Goal: Check status: Check status

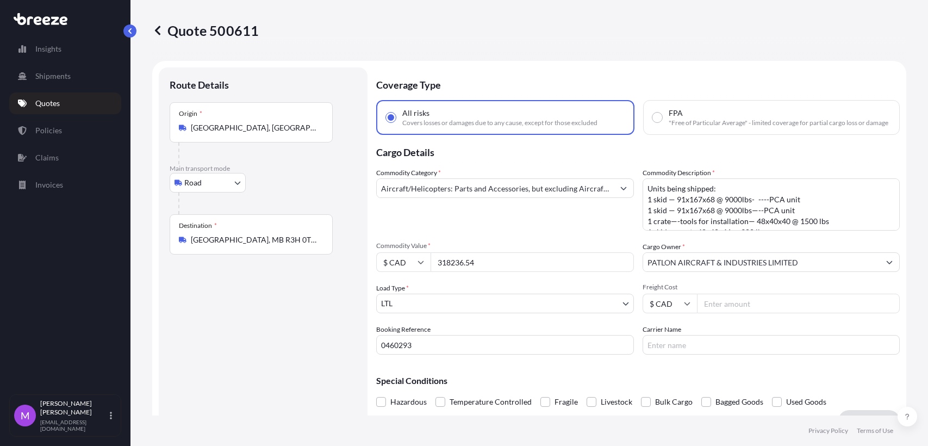
select select "Road"
select select "1"
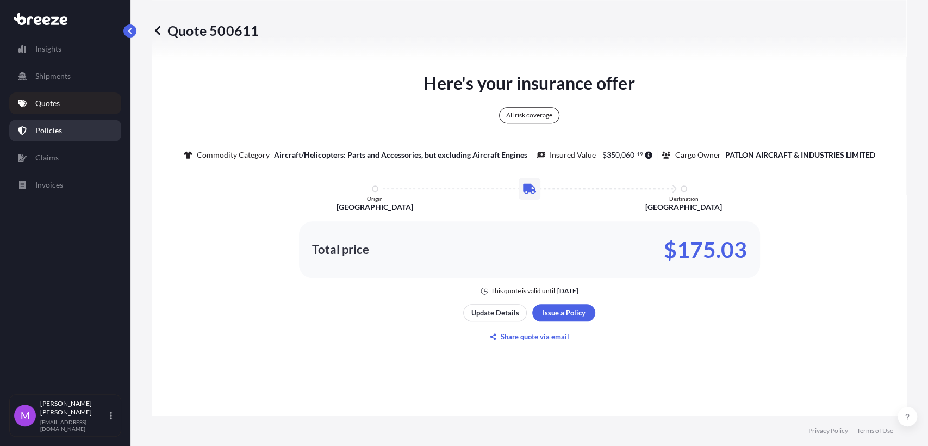
click at [63, 133] on link "Policies" at bounding box center [65, 131] width 112 height 22
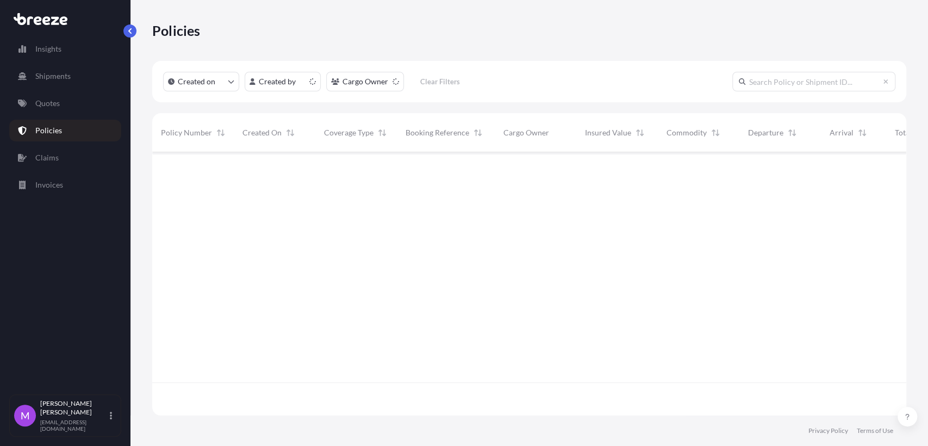
scroll to position [259, 744]
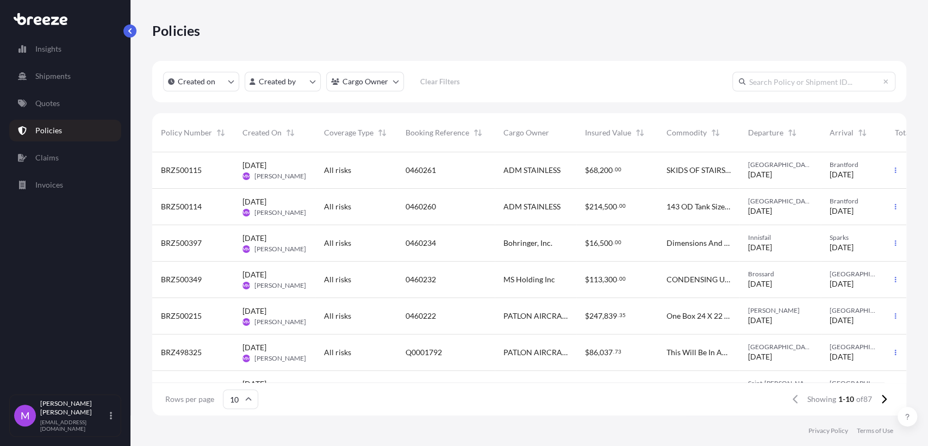
click at [765, 88] on input "text" at bounding box center [813, 82] width 163 height 20
paste input "0459034"
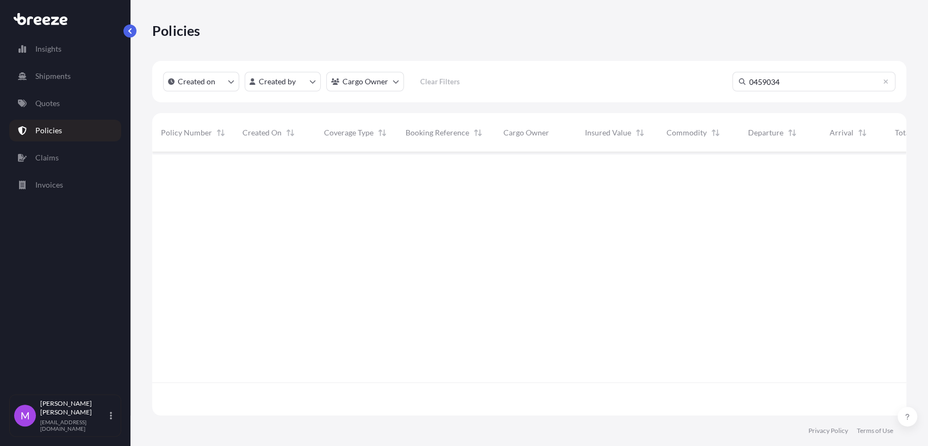
scroll to position [293, 744]
drag, startPoint x: 777, startPoint y: 75, endPoint x: 805, endPoint y: 86, distance: 30.5
click at [779, 77] on input "0459034" at bounding box center [813, 82] width 163 height 20
drag, startPoint x: 817, startPoint y: 90, endPoint x: 710, endPoint y: 82, distance: 107.4
click at [710, 82] on div "Created on Created by Cargo Owner Clear Filters 0459034" at bounding box center [529, 81] width 754 height 41
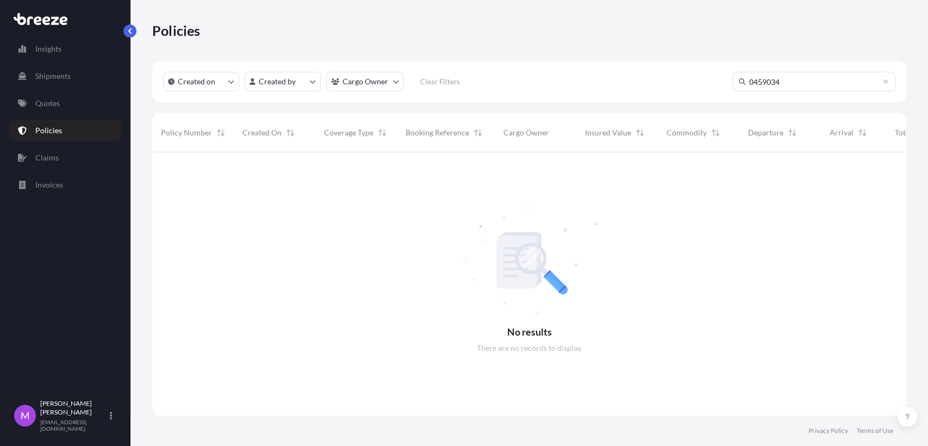
paste input "Q0000513"
type input "Q0000513"
click at [61, 101] on link "Quotes" at bounding box center [65, 103] width 112 height 22
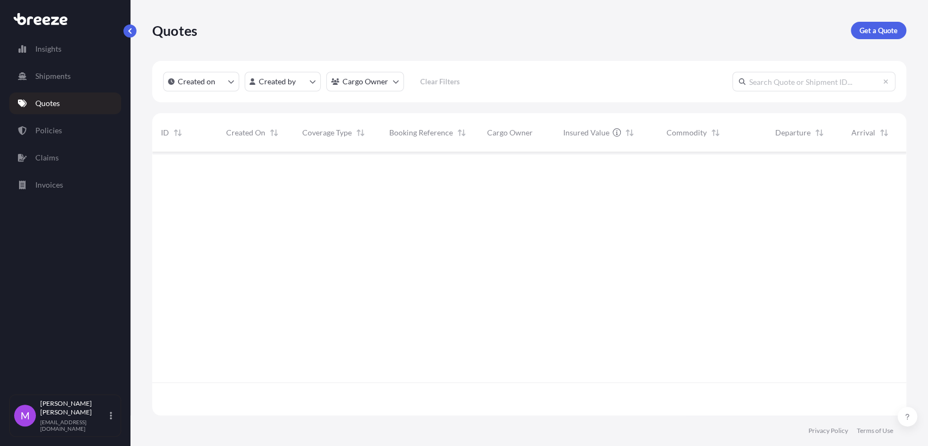
scroll to position [259, 744]
click at [815, 84] on input "text" at bounding box center [813, 82] width 163 height 20
paste input "Q0000513"
type input "Q0000513"
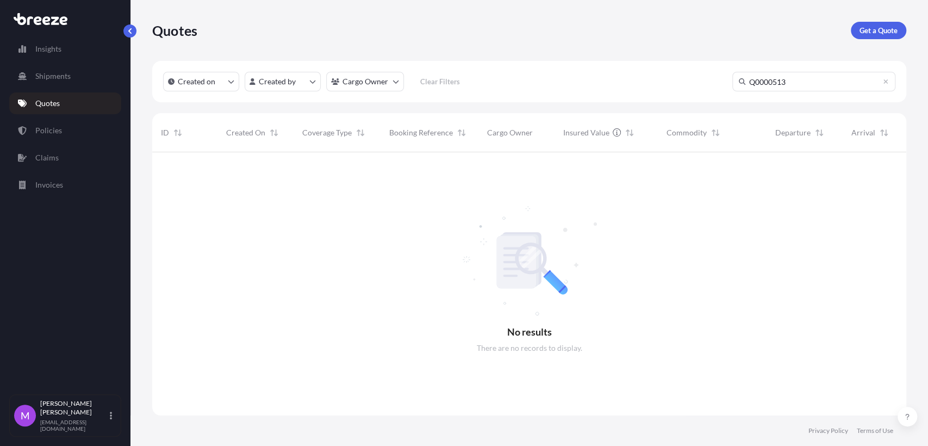
click at [803, 86] on input "Q0000513" at bounding box center [813, 82] width 163 height 20
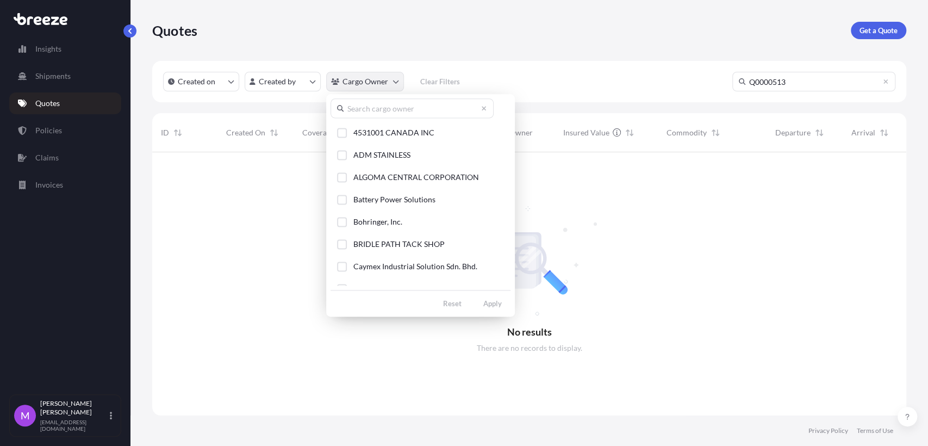
click at [388, 84] on html "Insights Shipments Quotes Policies Claims Invoices M [PERSON_NAME] [EMAIL_ADDRE…" at bounding box center [464, 223] width 928 height 446
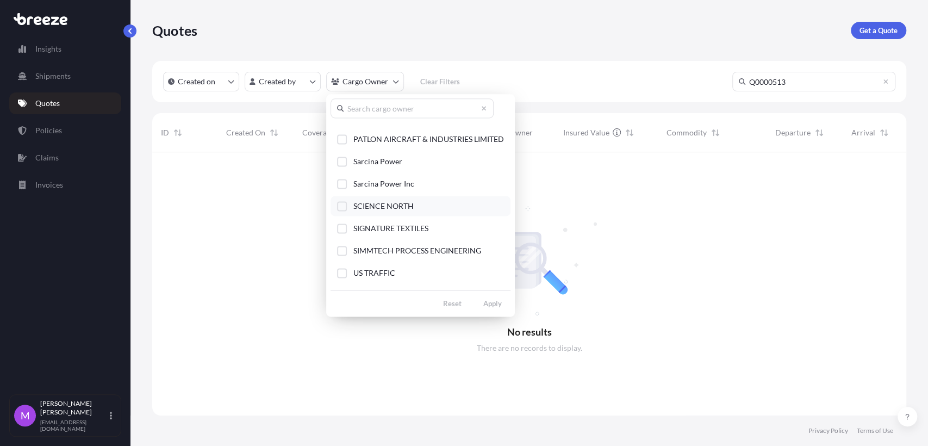
scroll to position [241, 0]
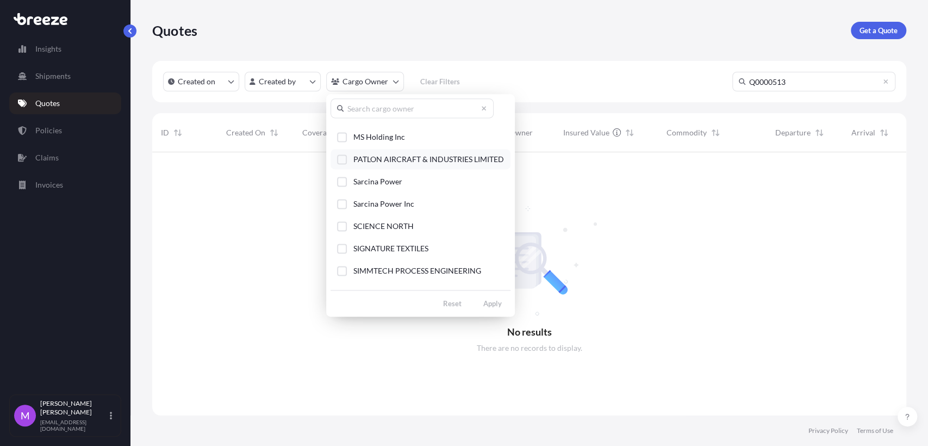
click at [346, 164] on button "PATLON AIRCRAFT & INDUSTRIES LIMITED" at bounding box center [421, 159] width 180 height 20
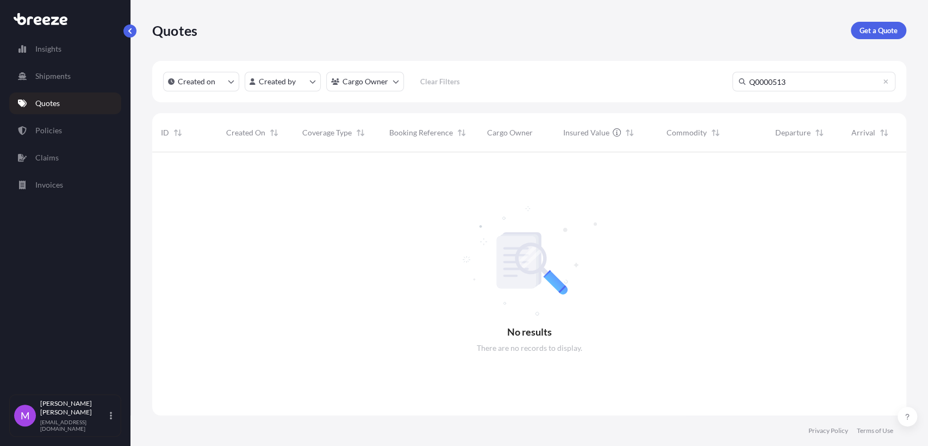
click at [688, 179] on html "Insights Shipments Quotes Policies Claims Invoices M [PERSON_NAME] [EMAIL_ADDRE…" at bounding box center [464, 223] width 928 height 446
click at [883, 27] on p "Get a Quote" at bounding box center [879, 30] width 38 height 11
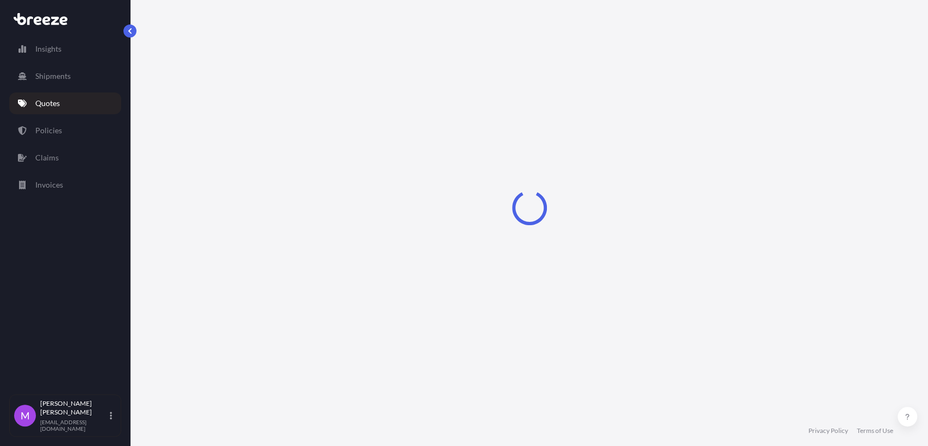
select select "Sea"
select select "1"
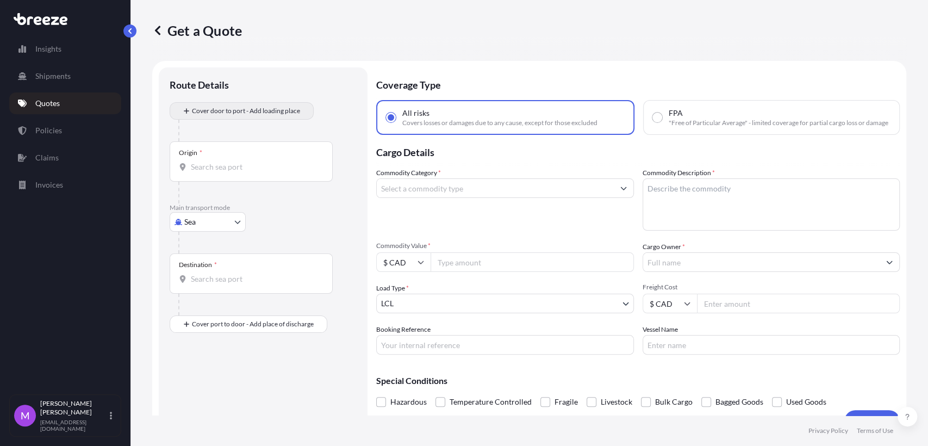
scroll to position [17, 0]
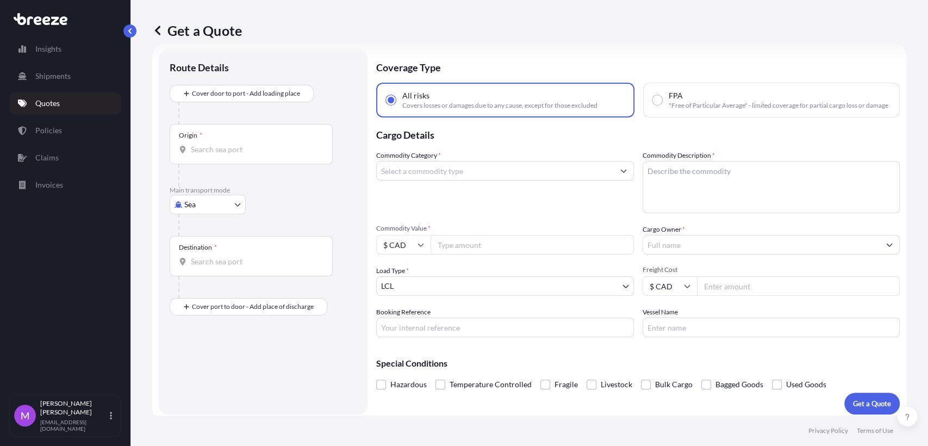
click at [58, 99] on p "Quotes" at bounding box center [47, 103] width 24 height 11
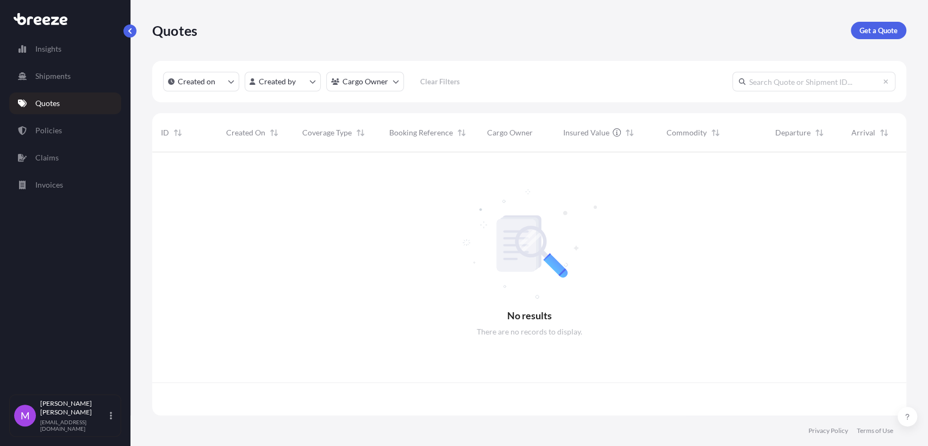
scroll to position [259, 744]
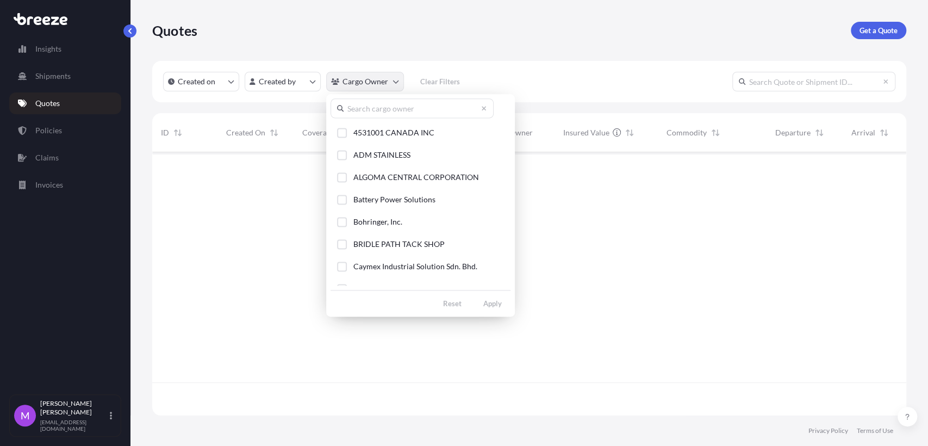
click at [385, 86] on html "Insights Shipments Quotes Policies Claims Invoices M [PERSON_NAME] [EMAIL_ADDRE…" at bounding box center [464, 223] width 928 height 446
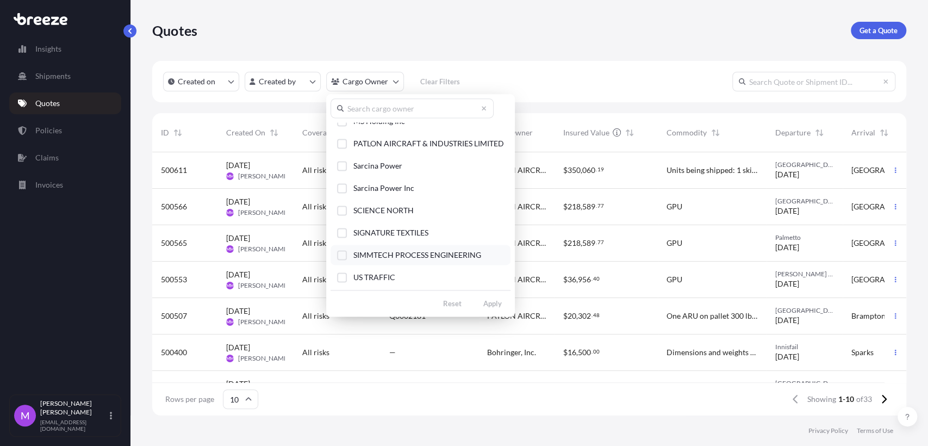
scroll to position [241, 0]
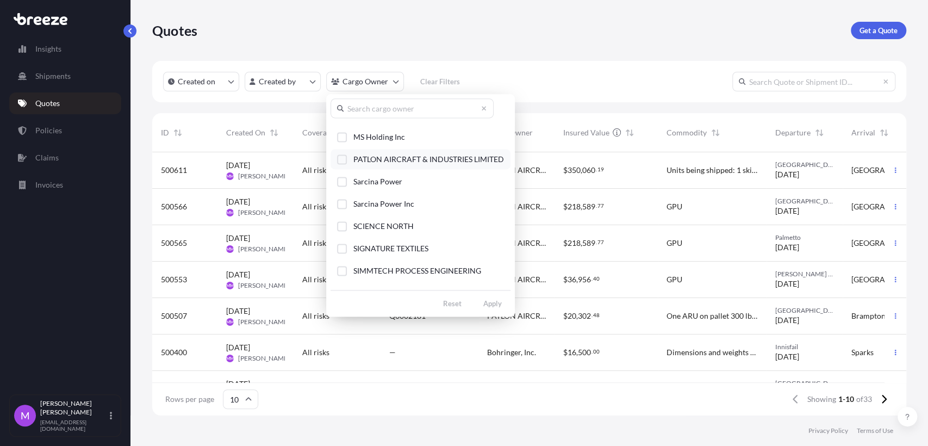
click at [344, 164] on button "PATLON AIRCRAFT & INDUSTRIES LIMITED" at bounding box center [421, 159] width 180 height 20
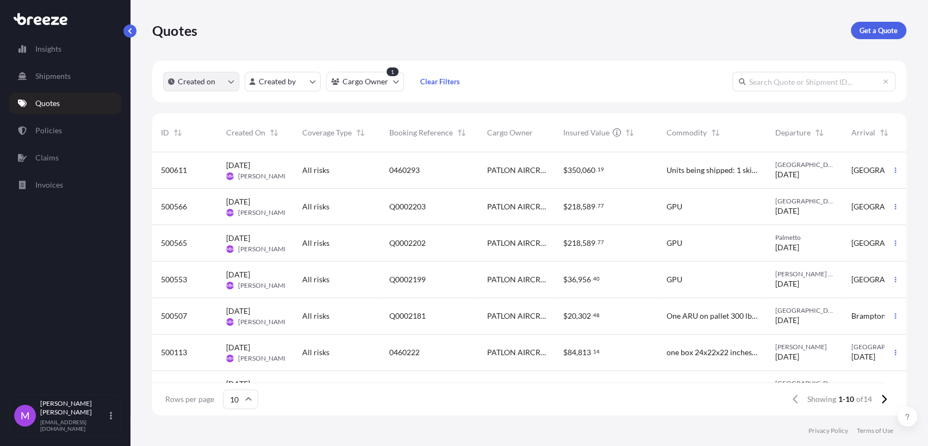
click at [231, 83] on icon "createdOn Filter options" at bounding box center [231, 81] width 7 height 7
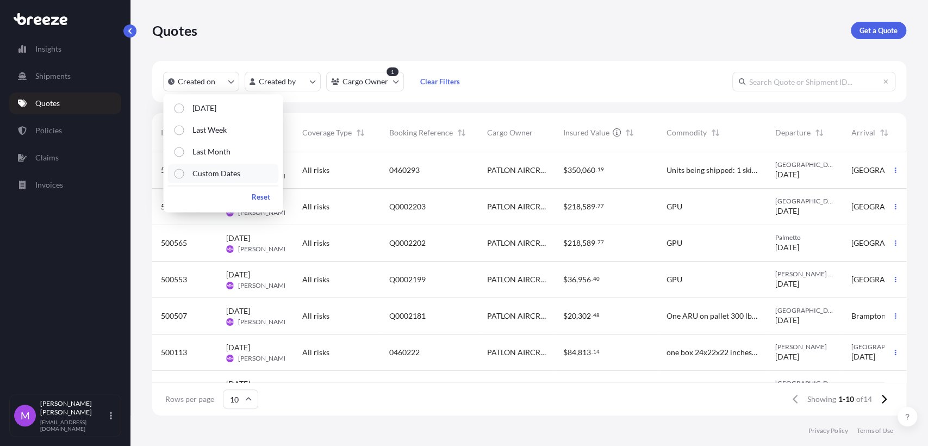
click at [217, 181] on button "Custom Dates" at bounding box center [222, 174] width 111 height 20
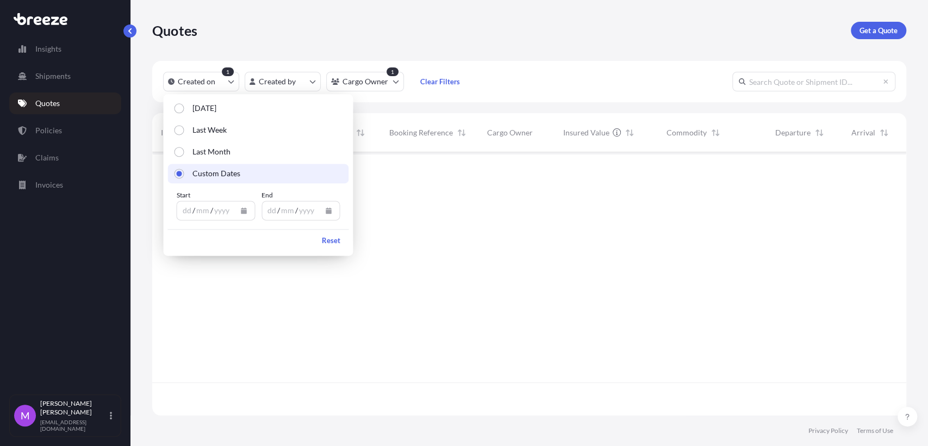
click at [214, 220] on div "dd / mm / yyyy" at bounding box center [215, 211] width 79 height 20
click at [244, 215] on button "Calendar" at bounding box center [243, 210] width 17 height 17
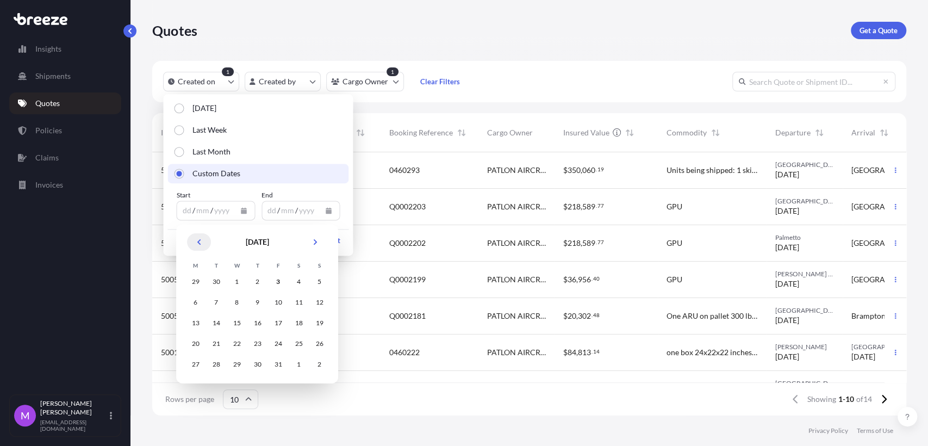
click at [198, 243] on icon "Previous" at bounding box center [199, 242] width 7 height 7
click at [196, 245] on icon "Previous" at bounding box center [199, 242] width 7 height 7
click at [197, 244] on icon "Previous" at bounding box center [199, 242] width 7 height 7
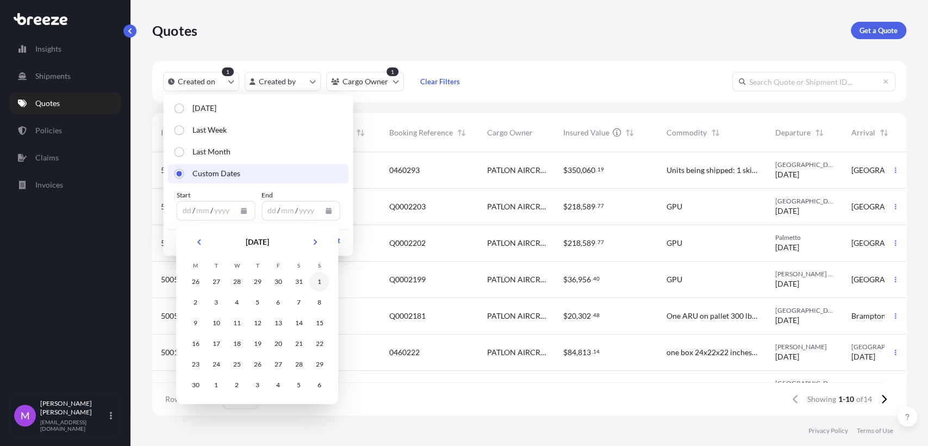
click at [322, 284] on div "1" at bounding box center [319, 282] width 20 height 20
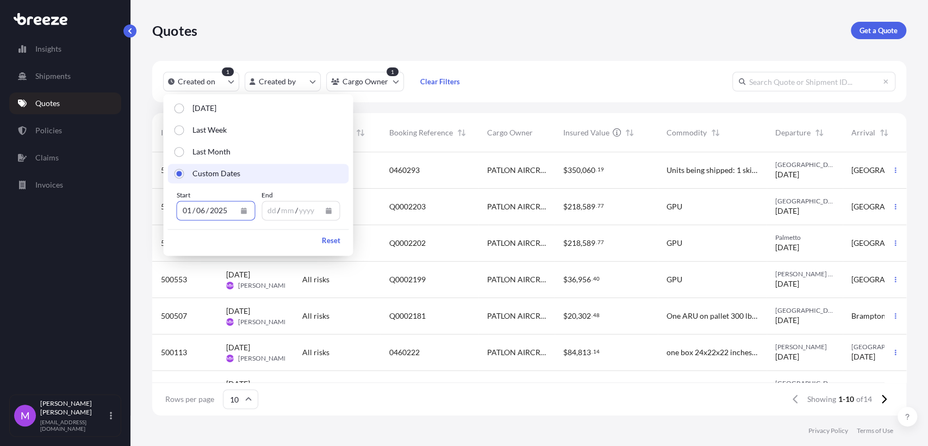
click at [331, 210] on icon "Calendar" at bounding box center [329, 210] width 6 height 7
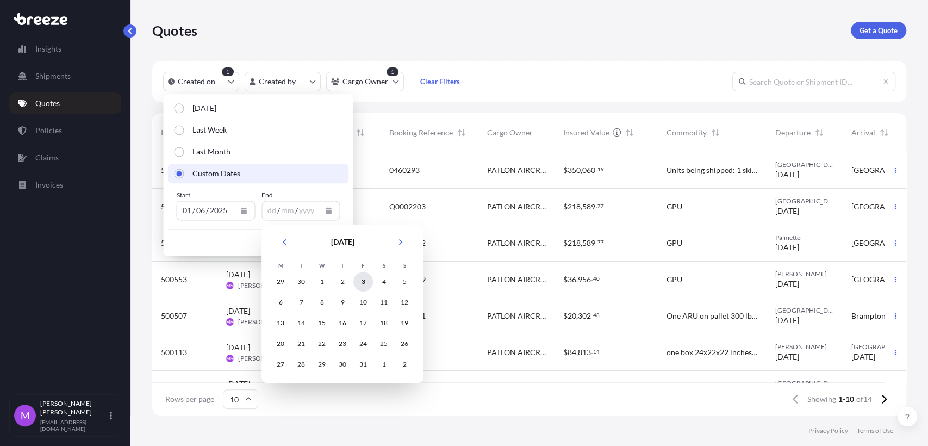
click at [362, 283] on div "3" at bounding box center [363, 282] width 20 height 20
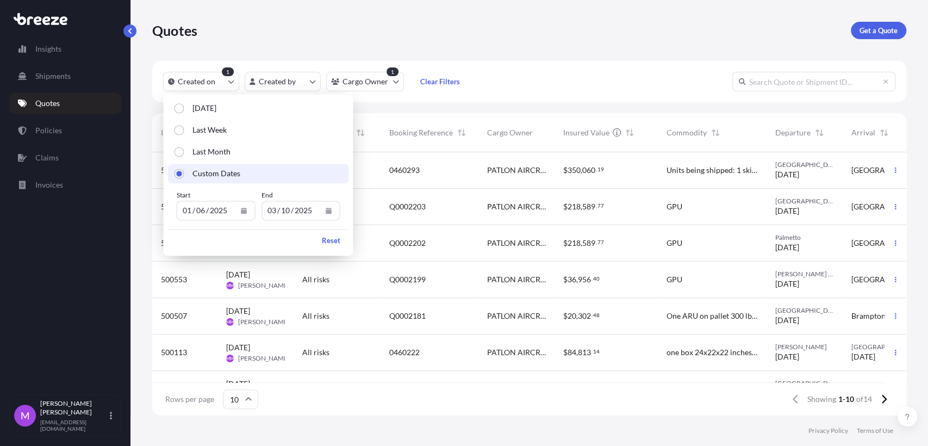
click at [552, 62] on div "Created on 1 Created by Cargo Owner 1 Clear Filters" at bounding box center [529, 81] width 754 height 41
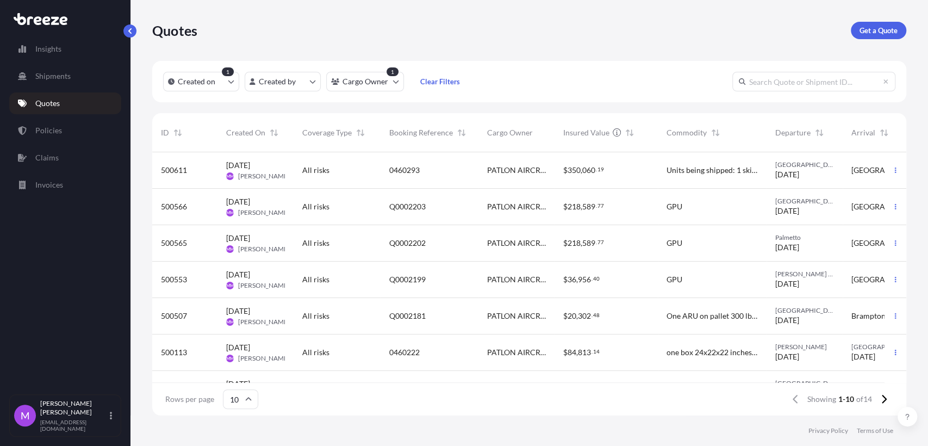
click at [542, 36] on div "Quotes Get a Quote" at bounding box center [529, 30] width 754 height 17
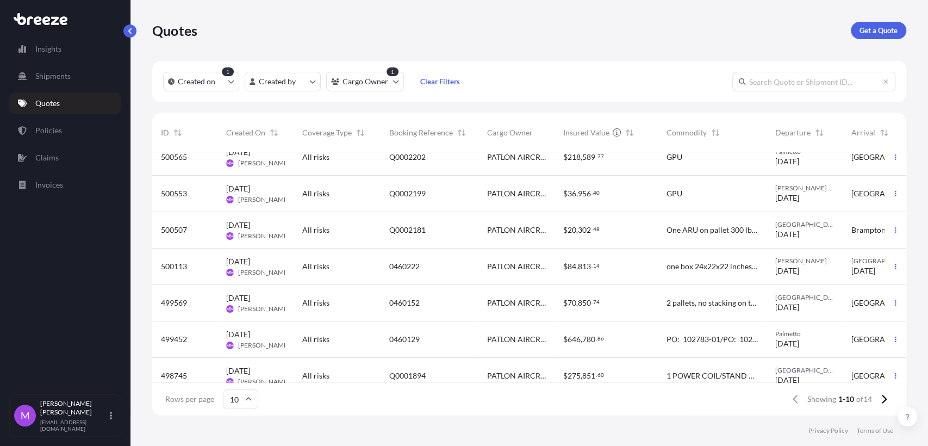
scroll to position [144, 0]
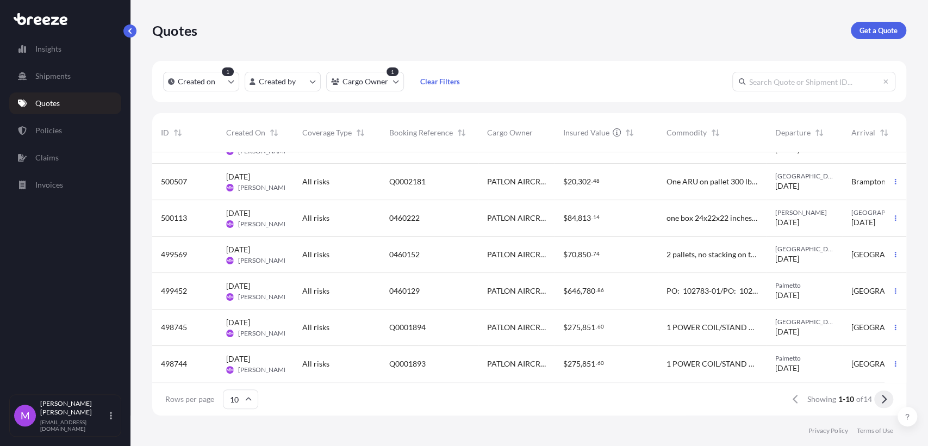
click at [887, 405] on button at bounding box center [883, 398] width 19 height 17
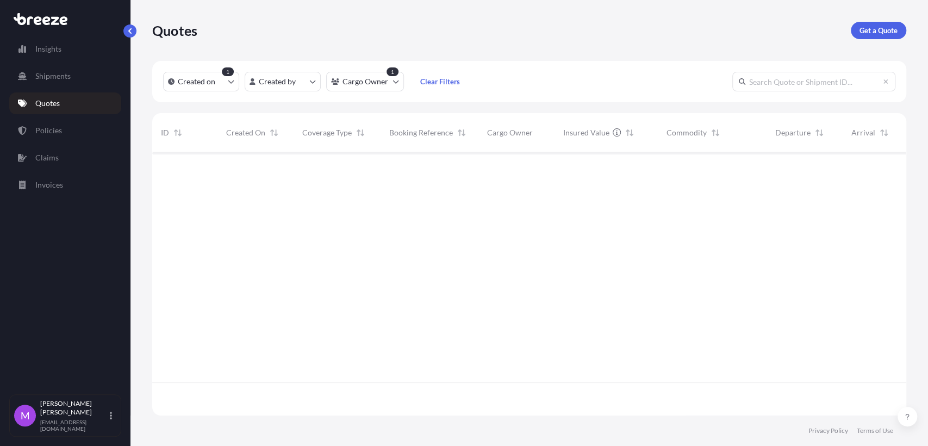
scroll to position [0, 0]
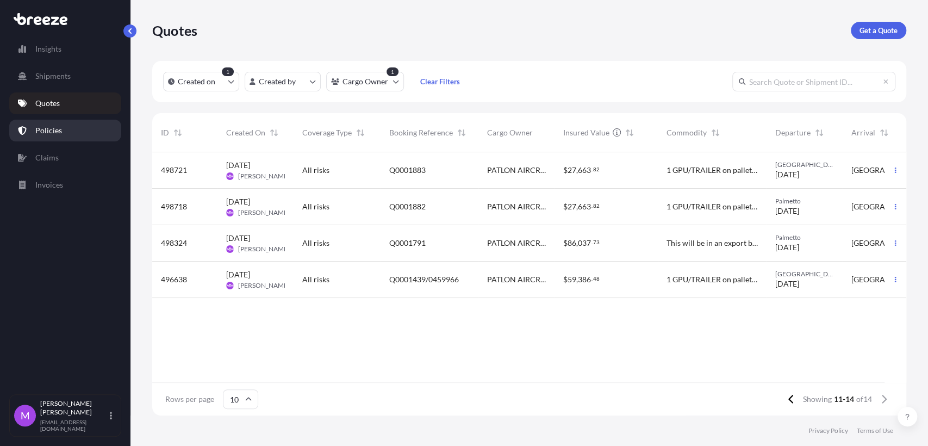
click at [57, 127] on p "Policies" at bounding box center [48, 130] width 27 height 11
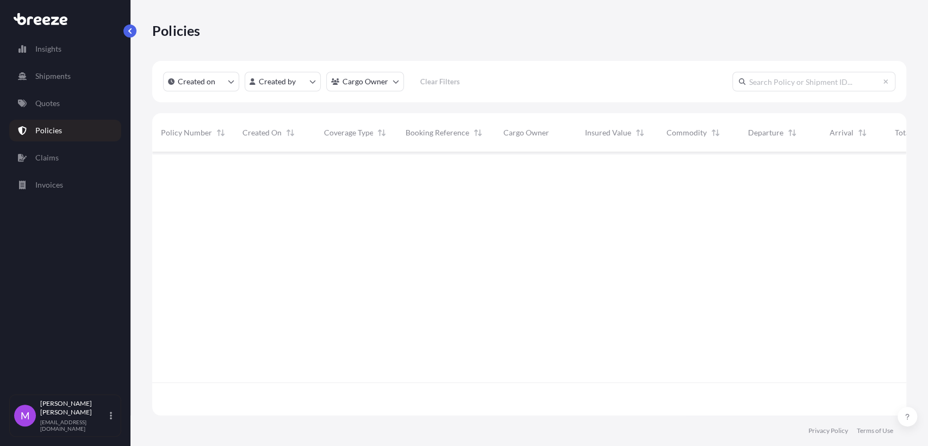
scroll to position [259, 744]
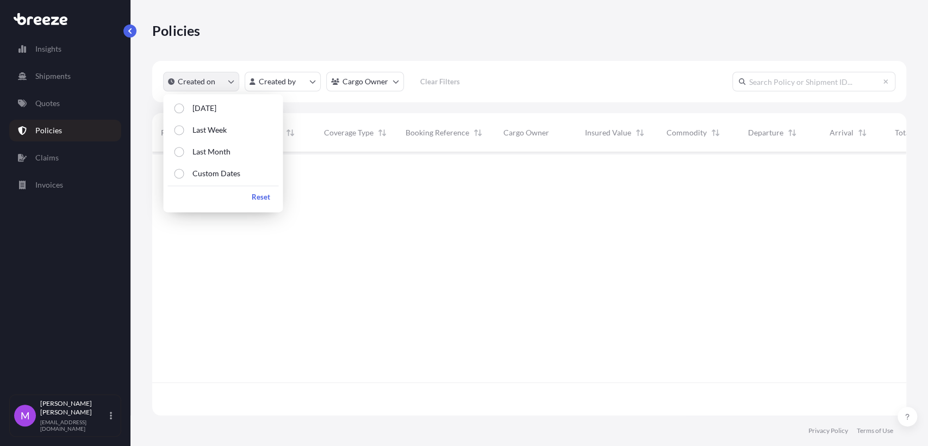
click at [231, 86] on button "Created on" at bounding box center [201, 82] width 76 height 20
click at [215, 174] on p "Custom Dates" at bounding box center [216, 173] width 48 height 11
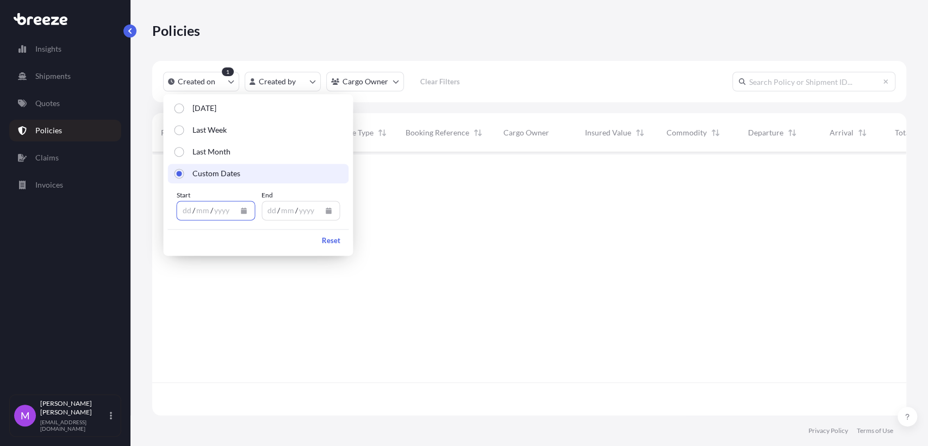
click at [246, 213] on icon "Calendar" at bounding box center [243, 210] width 7 height 7
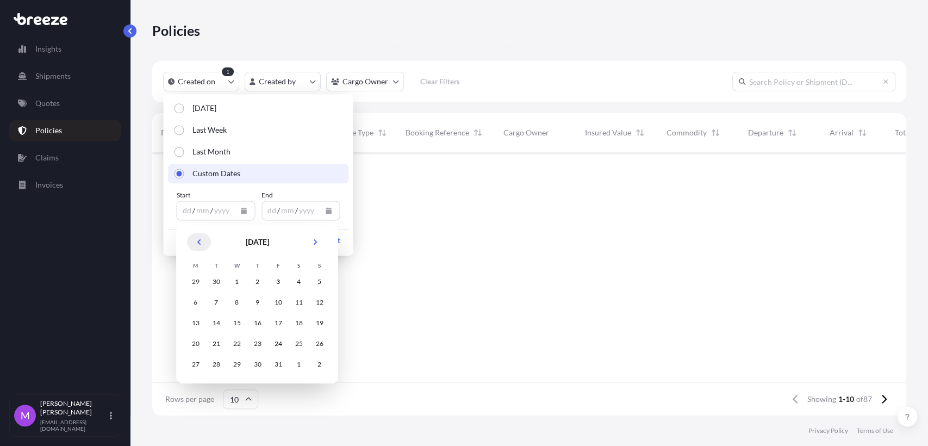
click at [200, 240] on icon "Previous" at bounding box center [199, 242] width 7 height 7
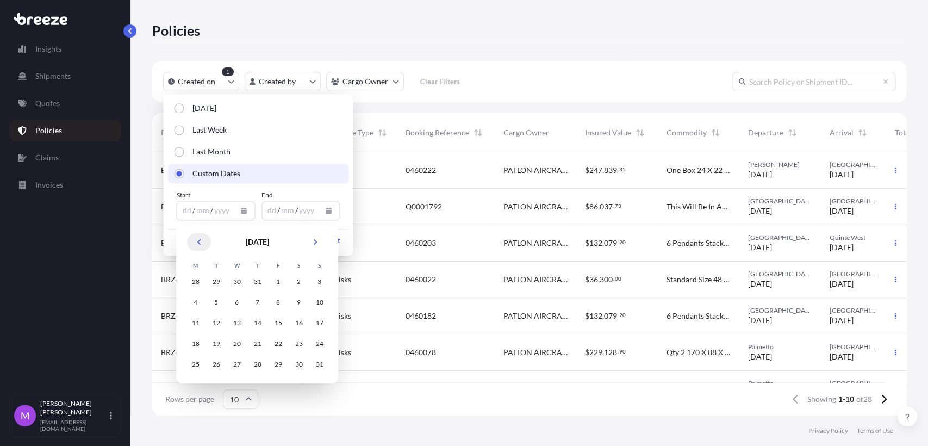
click at [200, 240] on icon "Previous" at bounding box center [199, 242] width 7 height 7
click at [262, 283] on div "1" at bounding box center [257, 282] width 20 height 20
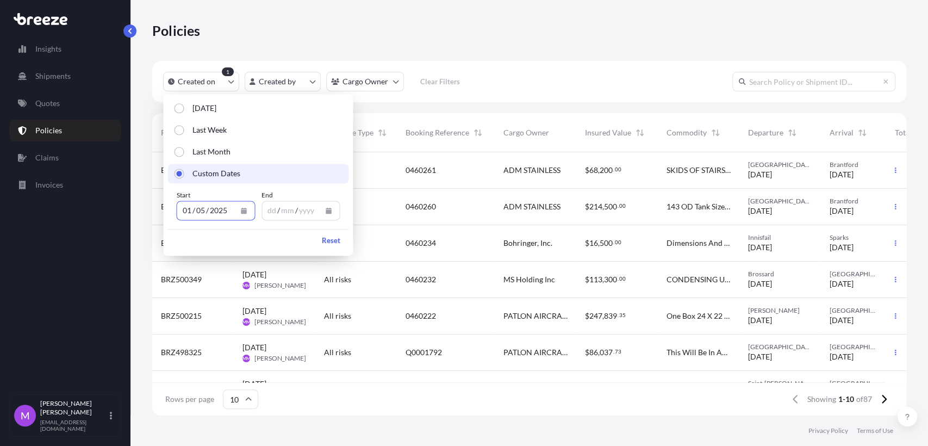
click at [328, 212] on icon "Calendar" at bounding box center [329, 210] width 6 height 7
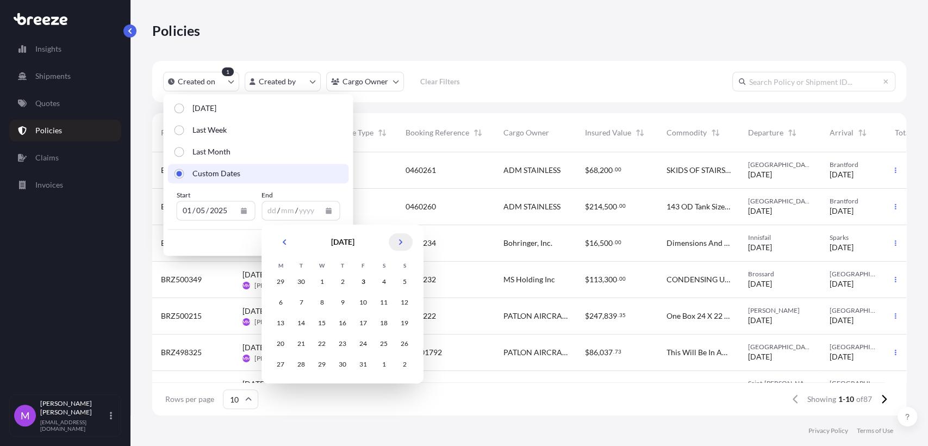
click at [401, 244] on icon "Next" at bounding box center [400, 242] width 7 height 7
click at [282, 241] on icon "Previous" at bounding box center [284, 242] width 7 height 7
click at [363, 281] on div "3" at bounding box center [363, 282] width 20 height 20
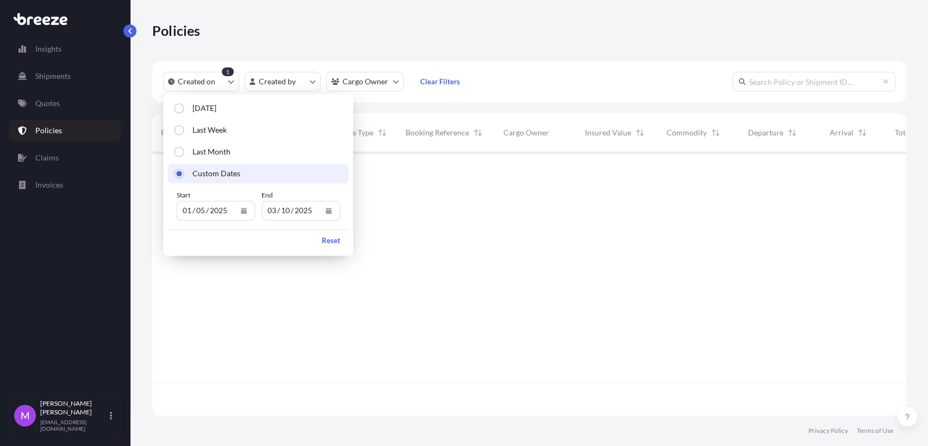
click at [625, 47] on div "Policies" at bounding box center [529, 30] width 754 height 61
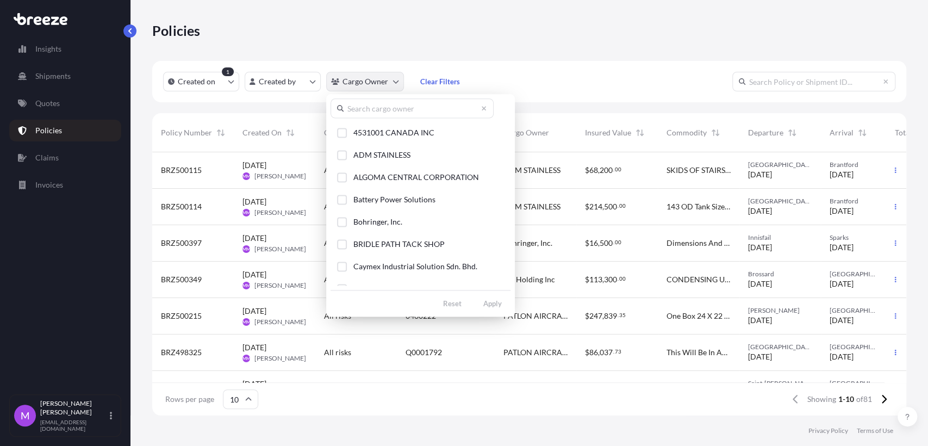
click at [388, 84] on html "Insights Shipments Quotes Policies Claims Invoices M [PERSON_NAME] [EMAIL_ADDRE…" at bounding box center [464, 223] width 928 height 446
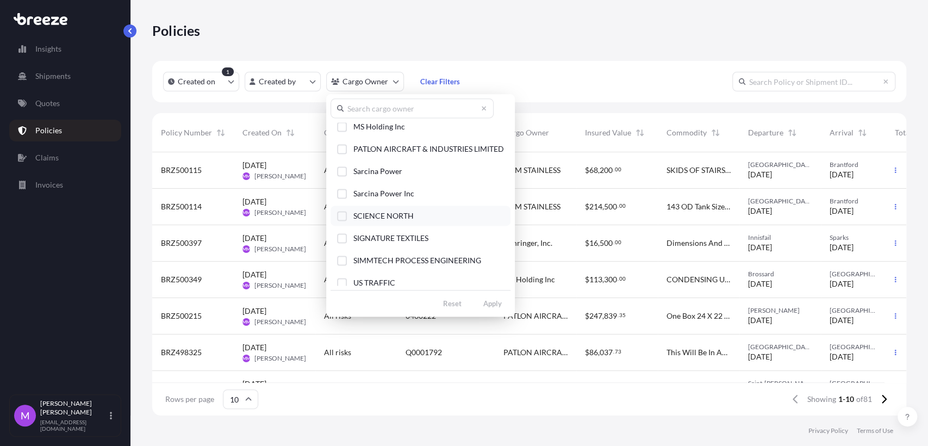
scroll to position [181, 0]
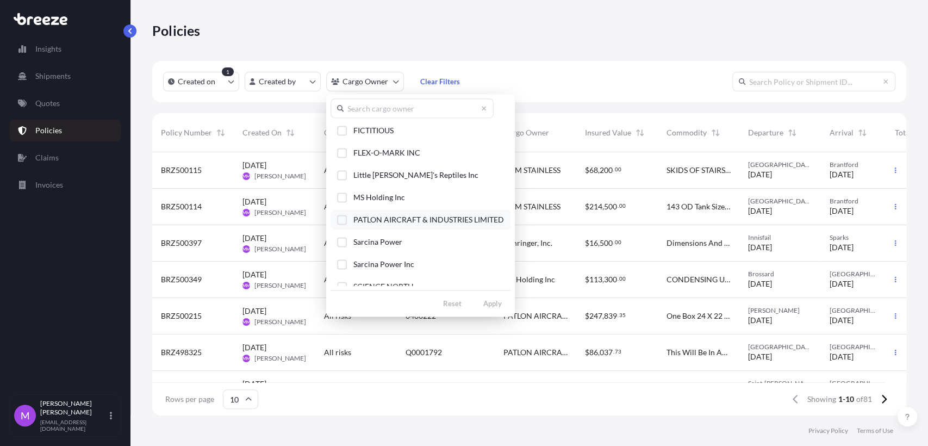
click at [345, 218] on div "Select Option" at bounding box center [342, 220] width 10 height 10
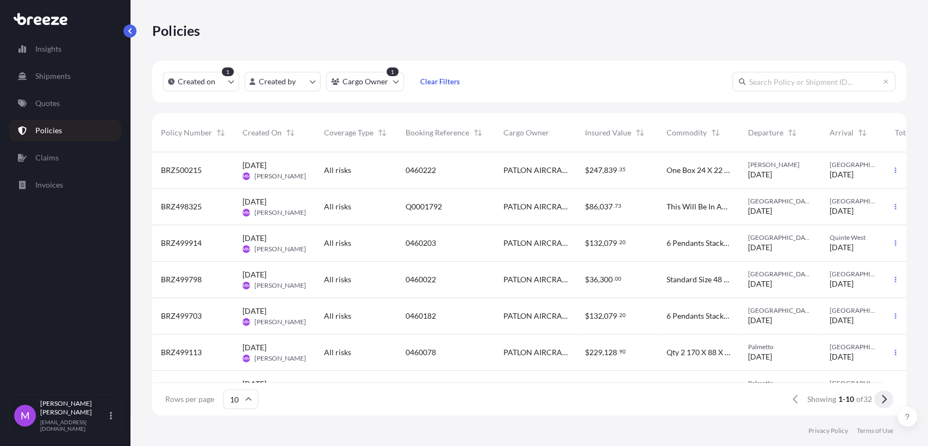
click at [879, 397] on button at bounding box center [883, 398] width 19 height 17
click at [881, 400] on icon at bounding box center [884, 399] width 6 height 10
click at [883, 397] on icon at bounding box center [884, 399] width 6 height 10
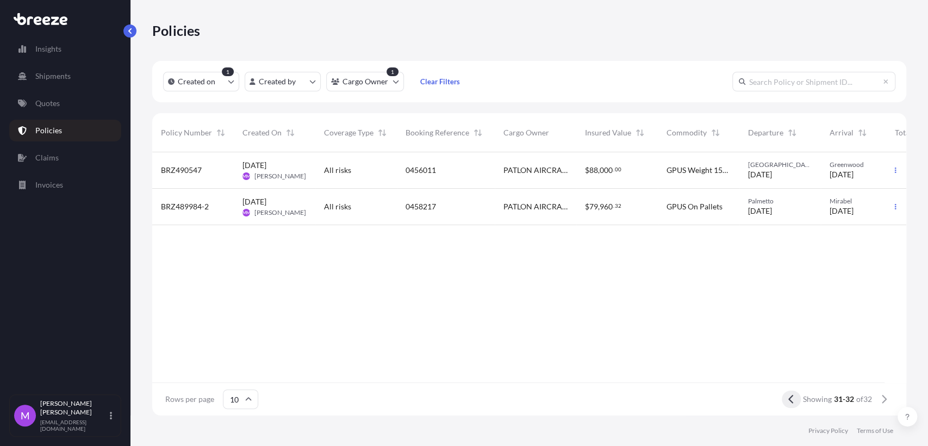
click at [782, 398] on button at bounding box center [791, 398] width 19 height 17
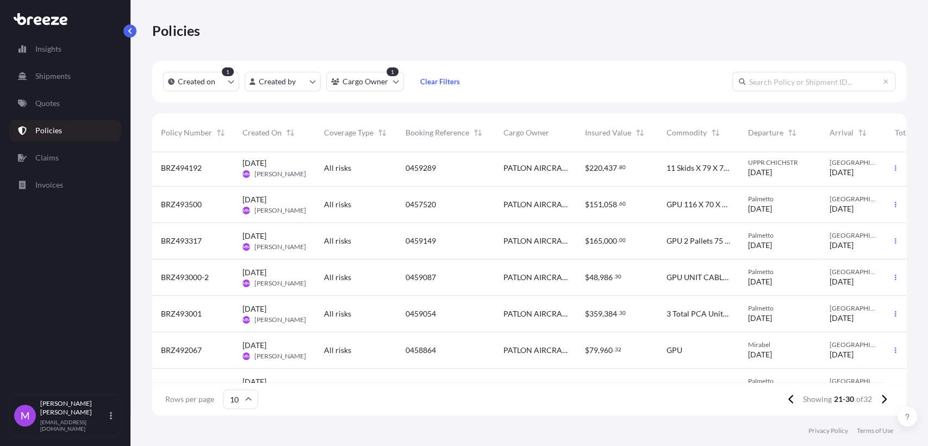
scroll to position [144, 0]
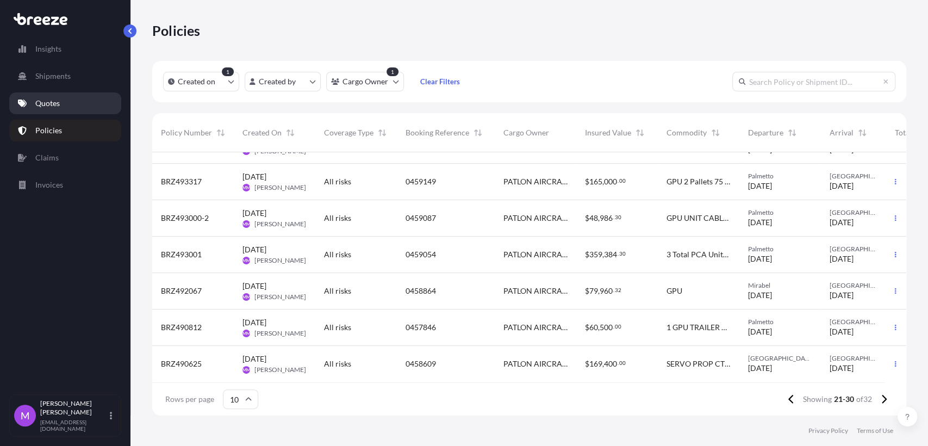
click at [56, 101] on p "Quotes" at bounding box center [47, 103] width 24 height 11
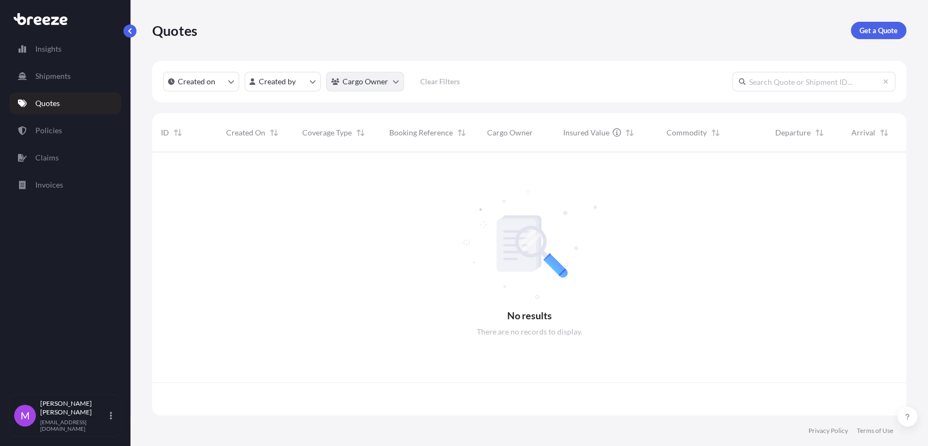
scroll to position [259, 744]
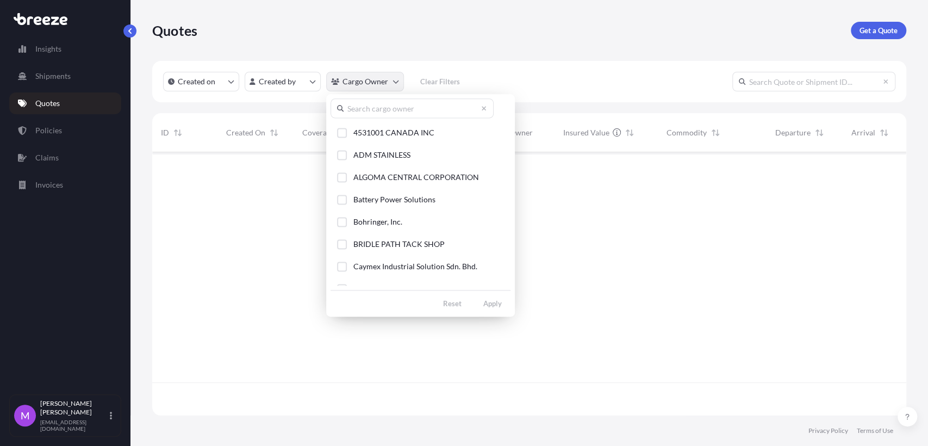
click at [382, 83] on html "Insights Shipments Quotes Policies Claims Invoices M [PERSON_NAME] [EMAIL_ADDRE…" at bounding box center [464, 223] width 928 height 446
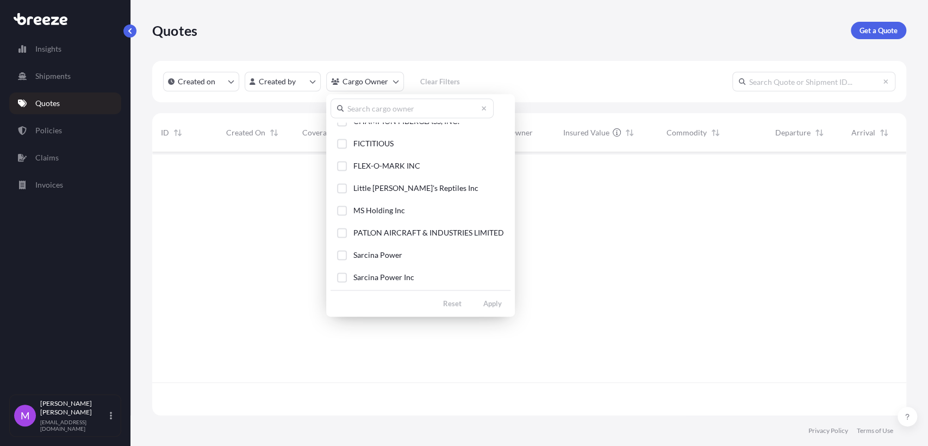
scroll to position [241, 0]
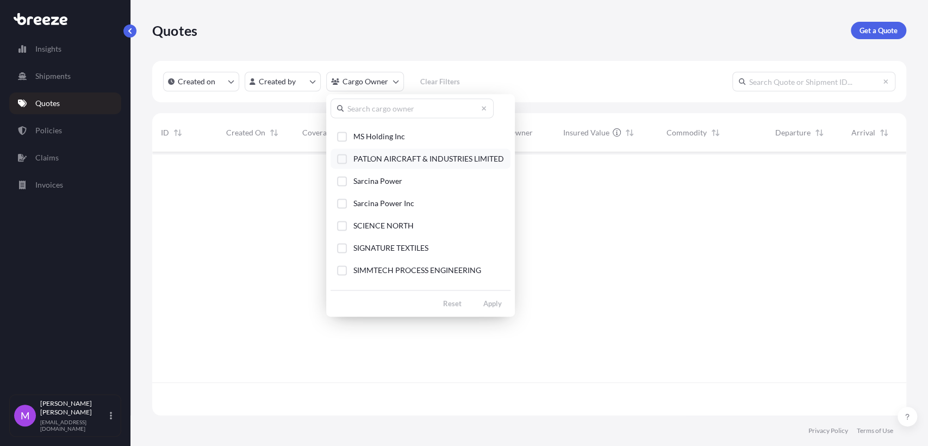
click at [341, 154] on div "Select Option" at bounding box center [342, 159] width 10 height 10
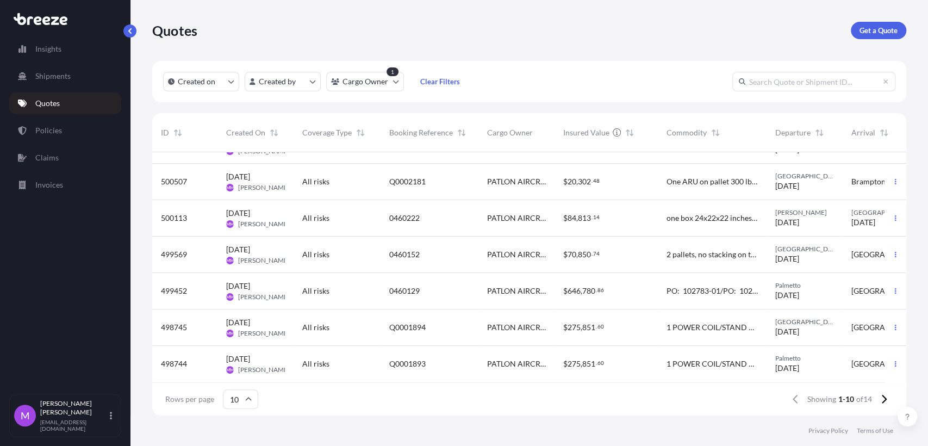
scroll to position [144, 0]
click at [875, 401] on button at bounding box center [883, 398] width 19 height 17
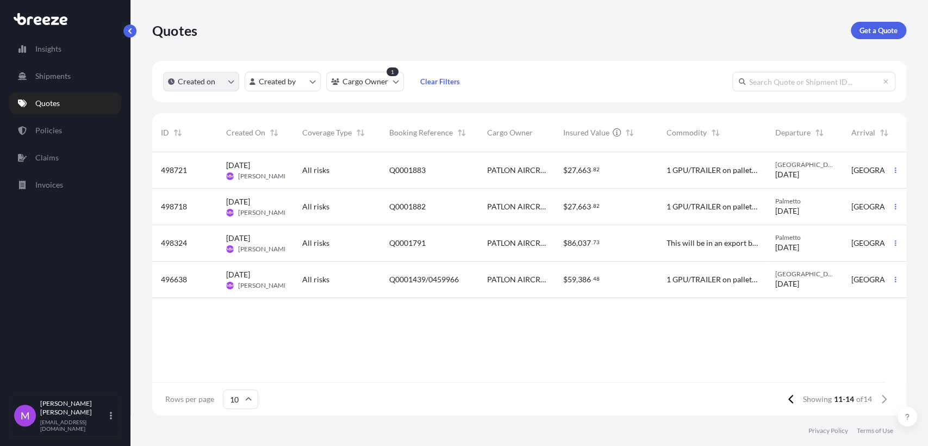
click at [228, 80] on icon "createdOn Filter options" at bounding box center [231, 81] width 7 height 7
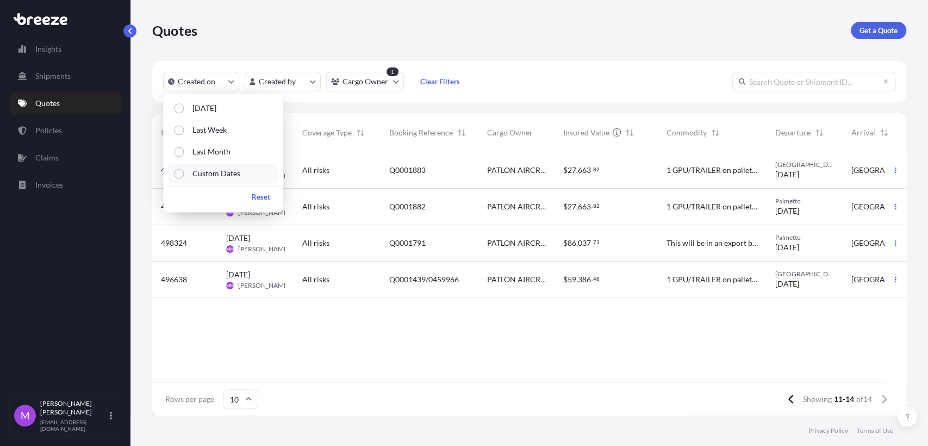
click at [190, 175] on label "Custom Dates" at bounding box center [212, 173] width 56 height 11
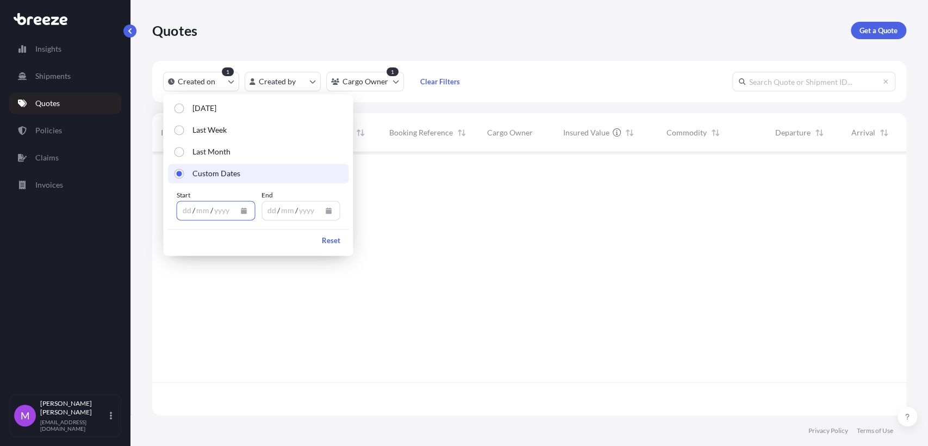
click at [244, 210] on icon "Calendar" at bounding box center [244, 210] width 6 height 7
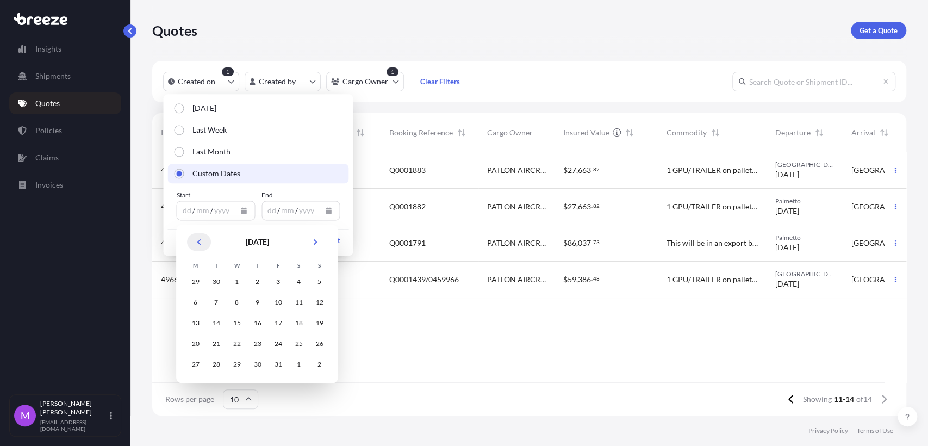
click at [196, 240] on icon "Previous" at bounding box center [199, 242] width 7 height 7
click at [194, 240] on button "Previous" at bounding box center [199, 241] width 24 height 17
click at [193, 240] on button "Previous" at bounding box center [199, 241] width 24 height 17
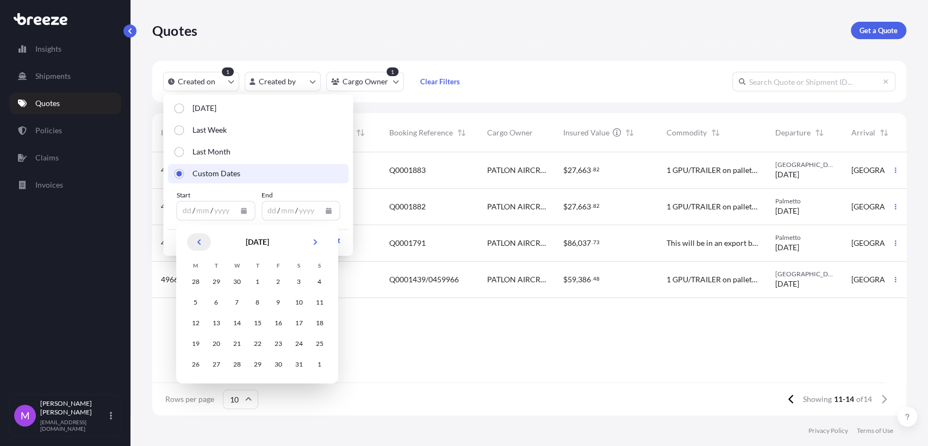
click at [193, 240] on button "Previous" at bounding box center [199, 241] width 24 height 17
click at [224, 285] on div "1" at bounding box center [216, 282] width 20 height 20
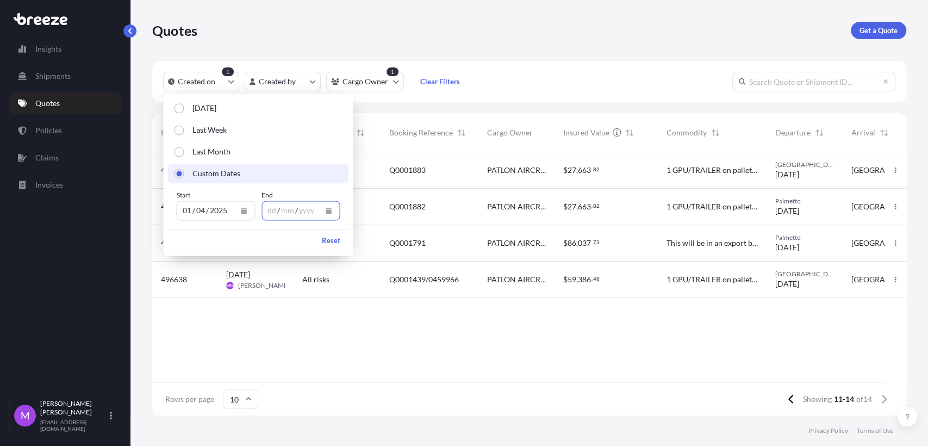
click at [325, 211] on icon "Calendar" at bounding box center [328, 210] width 7 height 7
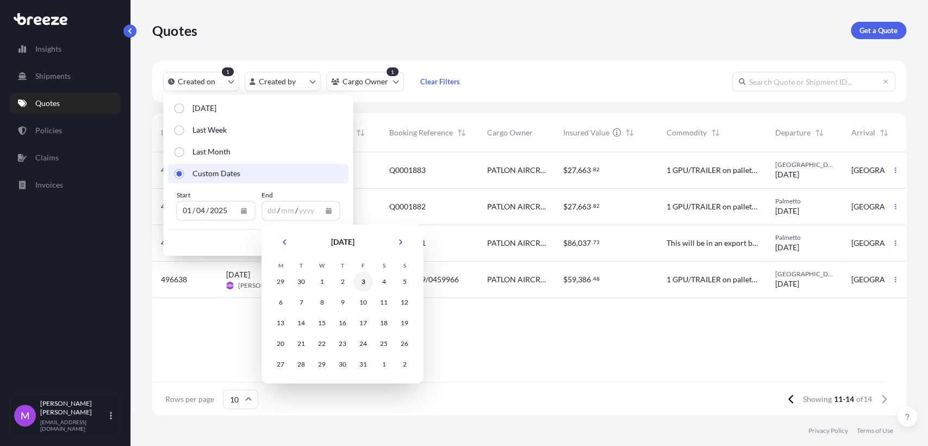
click at [364, 277] on div "3" at bounding box center [363, 282] width 20 height 20
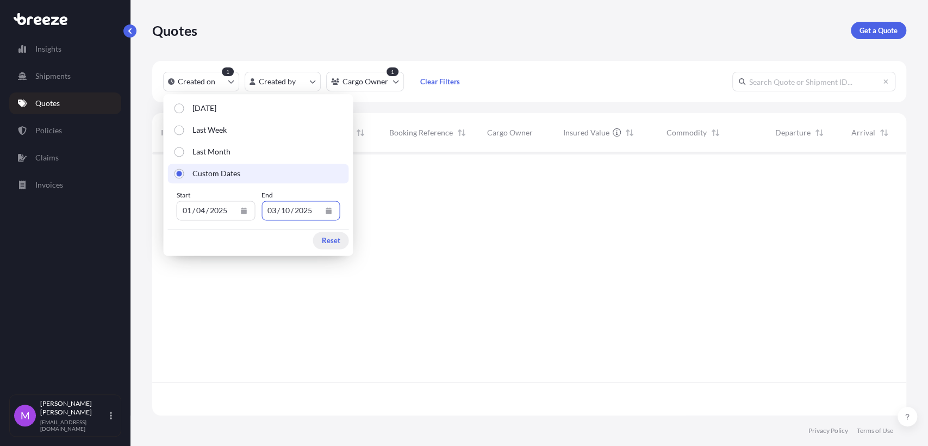
click at [330, 243] on p "Reset" at bounding box center [330, 240] width 18 height 11
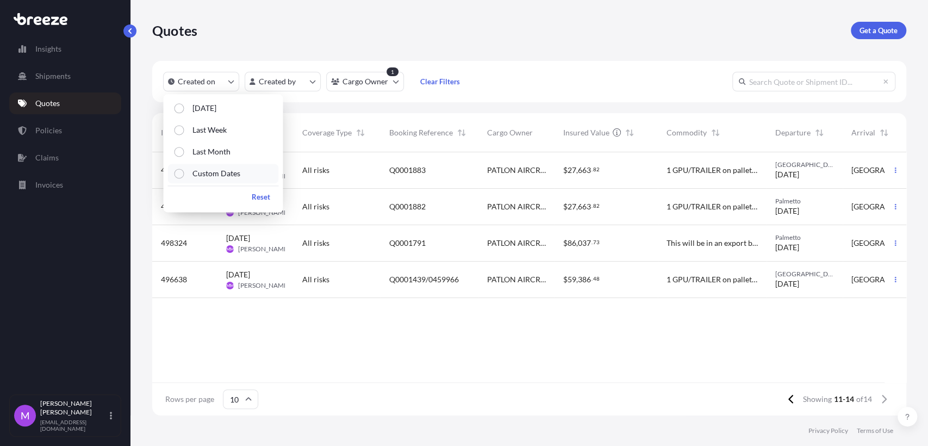
click at [210, 179] on p "Custom Dates" at bounding box center [216, 173] width 48 height 11
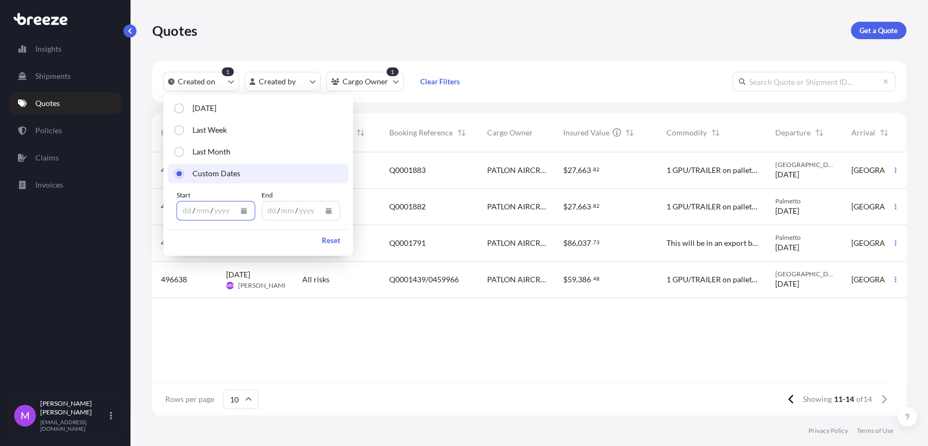
click at [246, 211] on button "Calendar" at bounding box center [243, 210] width 17 height 17
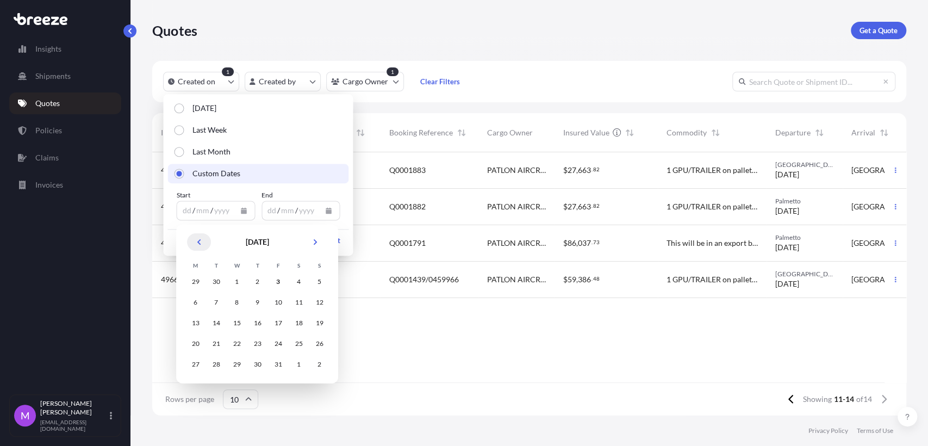
click at [198, 243] on icon "Previous" at bounding box center [199, 242] width 7 height 7
click at [194, 239] on button "Previous" at bounding box center [199, 241] width 24 height 17
click at [195, 240] on button "Previous" at bounding box center [199, 241] width 24 height 17
click at [200, 241] on icon "Previous" at bounding box center [199, 242] width 7 height 7
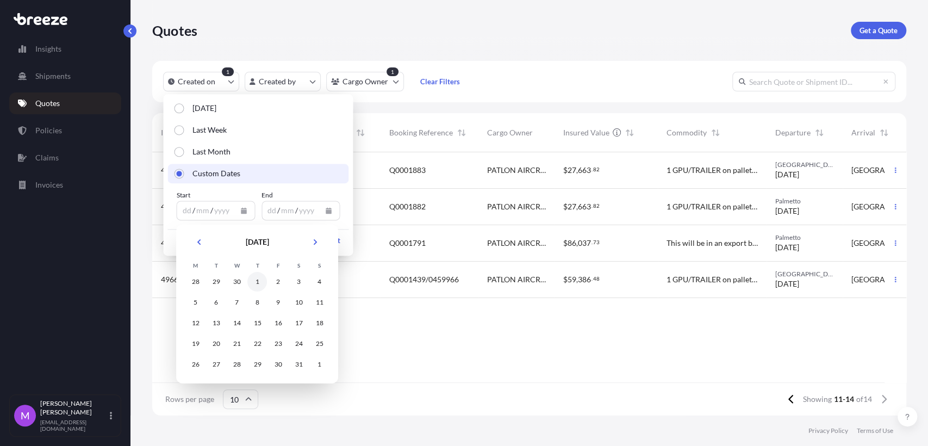
click at [257, 284] on div "1" at bounding box center [257, 282] width 20 height 20
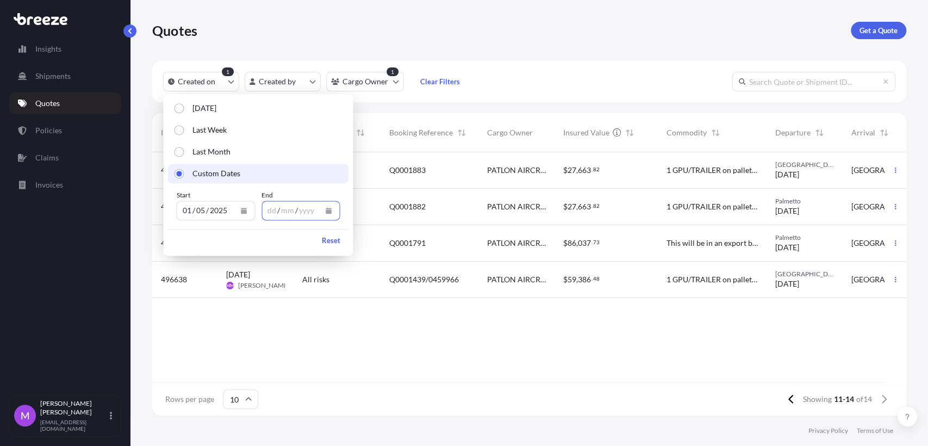
click at [333, 212] on button "Calendar" at bounding box center [328, 210] width 17 height 17
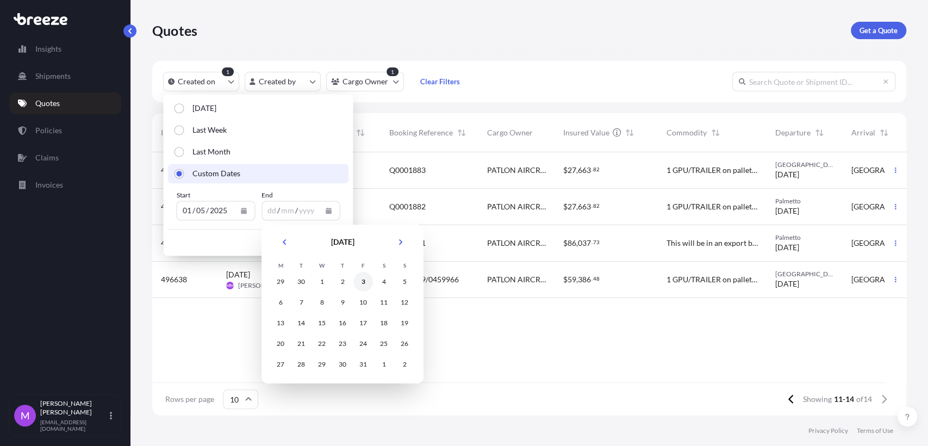
click at [362, 284] on div "3" at bounding box center [363, 282] width 20 height 20
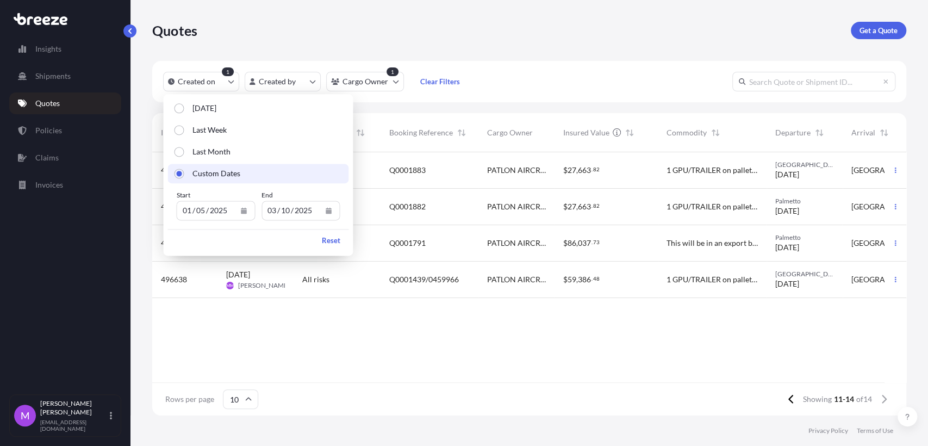
click at [527, 346] on div "498721 [DATE] MM [PERSON_NAME] All risks Q0001883 PATLON AIRCRAFT & INDUSTRIES …" at bounding box center [611, 267] width 919 height 230
